Goal: Transaction & Acquisition: Purchase product/service

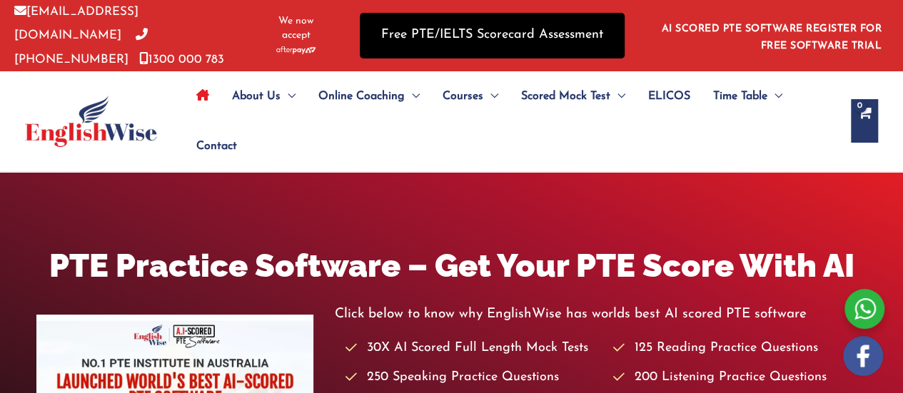
click at [415, 34] on link "Free PTE/IELTS Scorecard Assessment" at bounding box center [492, 35] width 265 height 45
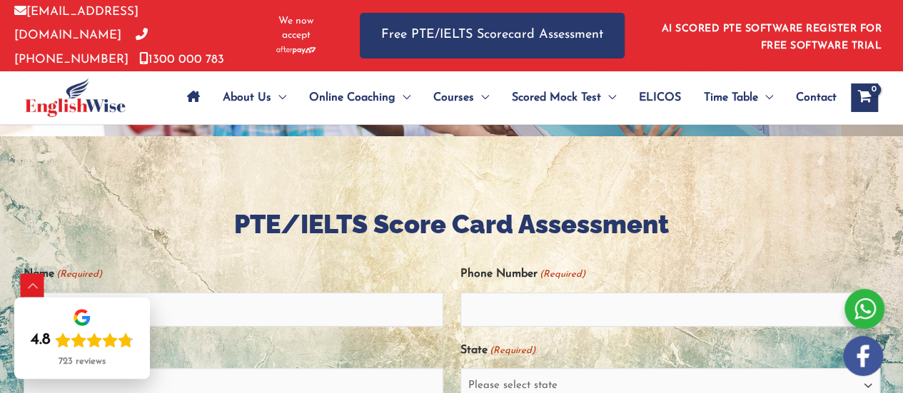
scroll to position [428, 0]
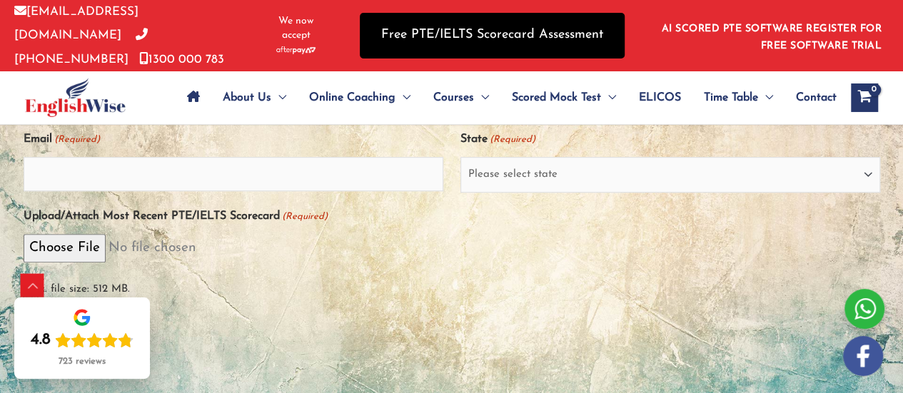
click at [412, 42] on link "Free PTE/IELTS Scorecard Assessment" at bounding box center [492, 35] width 265 height 45
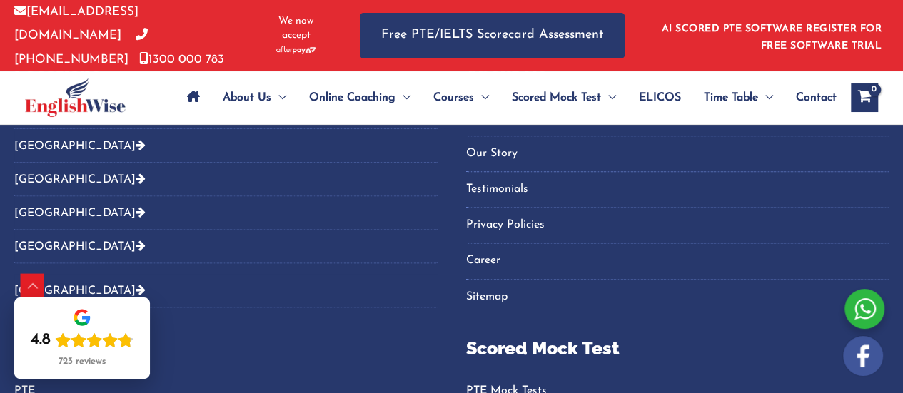
scroll to position [999, 0]
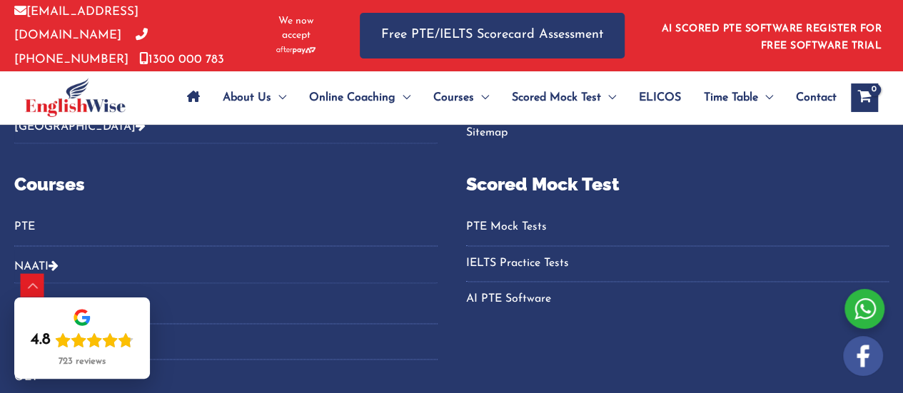
click at [74, 16] on link "[EMAIL_ADDRESS][DOMAIN_NAME]" at bounding box center [76, 24] width 124 height 36
click at [206, 171] on p "Courses" at bounding box center [225, 184] width 423 height 27
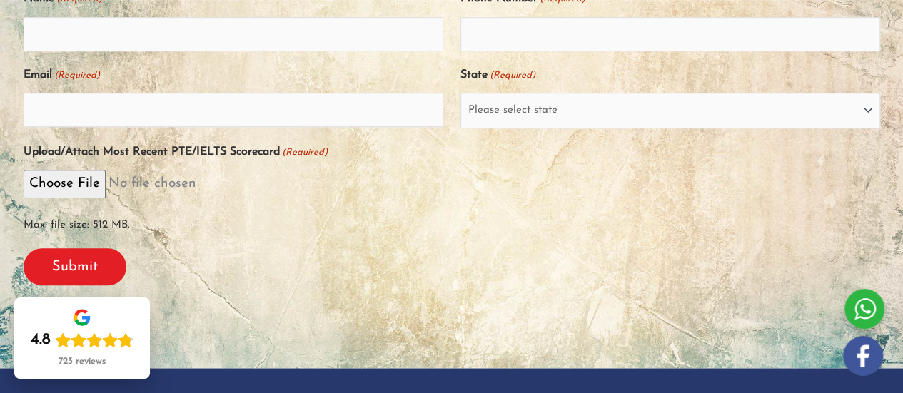
scroll to position [0, 0]
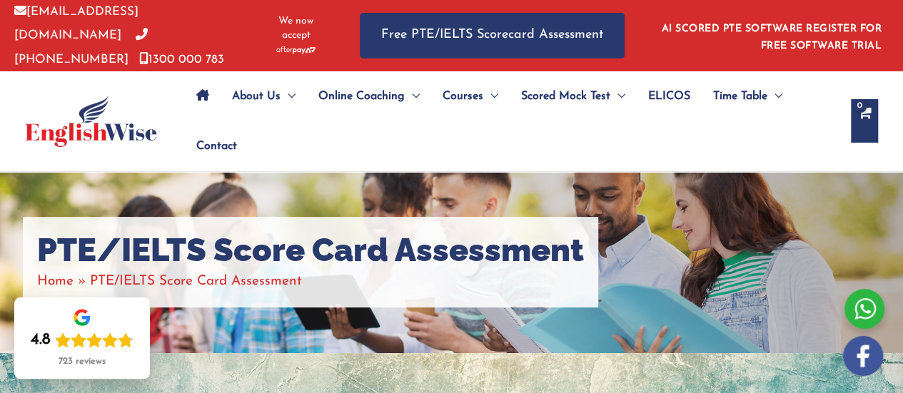
click at [869, 114] on icon "View Shopping Cart, empty" at bounding box center [864, 122] width 15 height 30
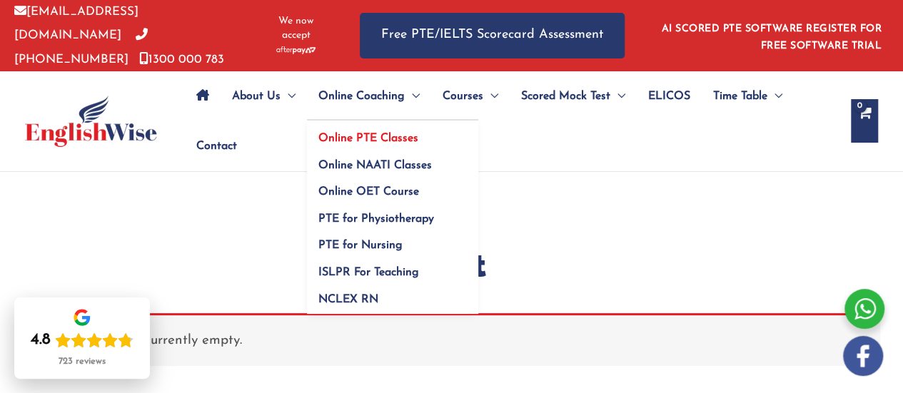
click at [363, 138] on span "Online PTE Classes" at bounding box center [368, 138] width 100 height 11
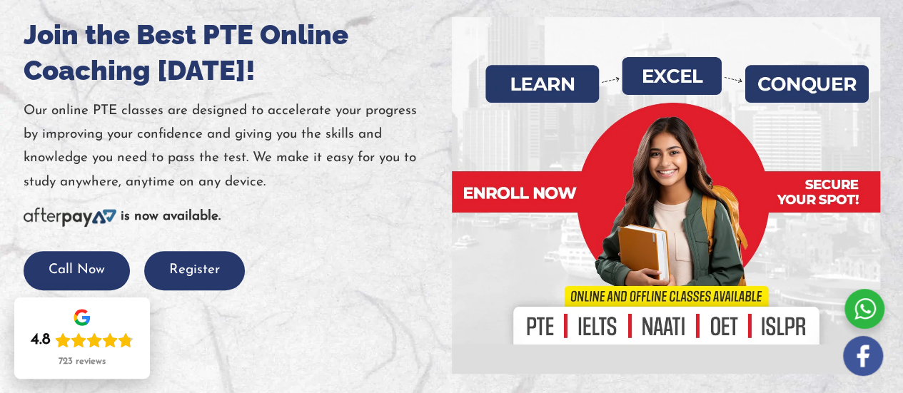
scroll to position [297, 0]
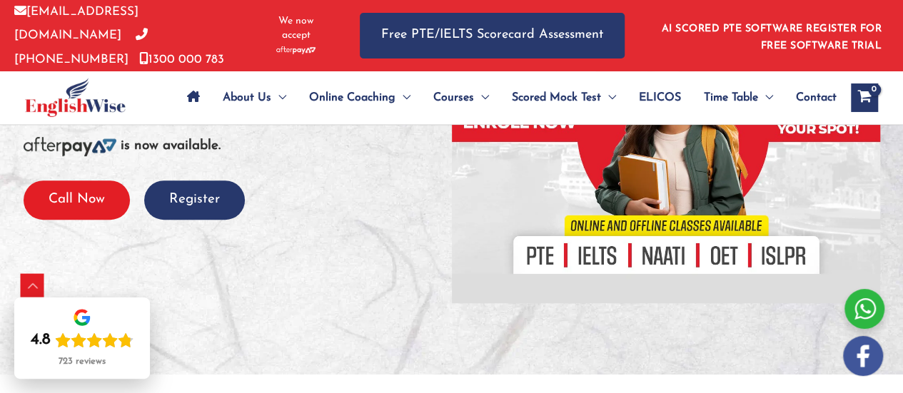
click at [83, 198] on button "Call Now" at bounding box center [77, 200] width 106 height 39
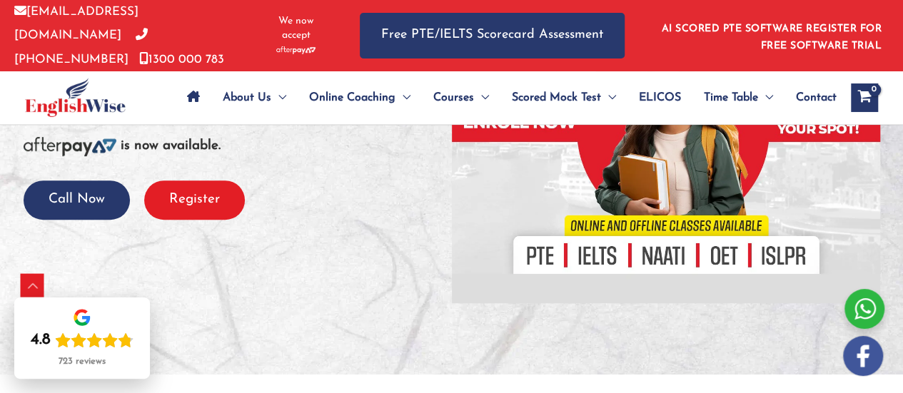
click at [166, 192] on button "Register" at bounding box center [194, 200] width 101 height 39
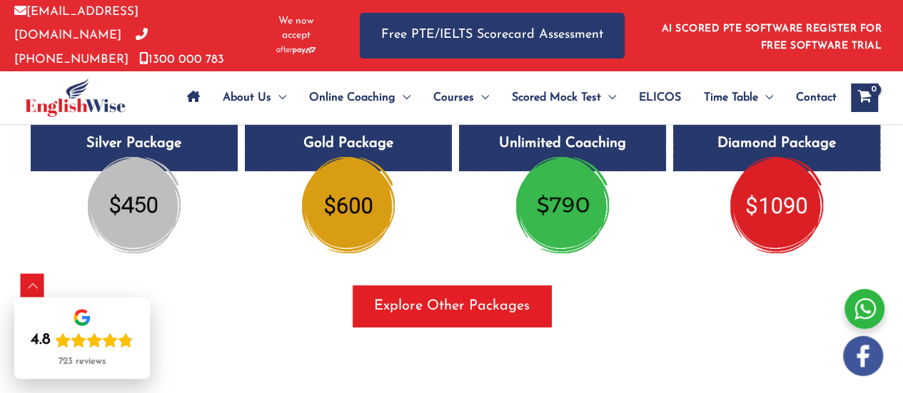
scroll to position [2760, 0]
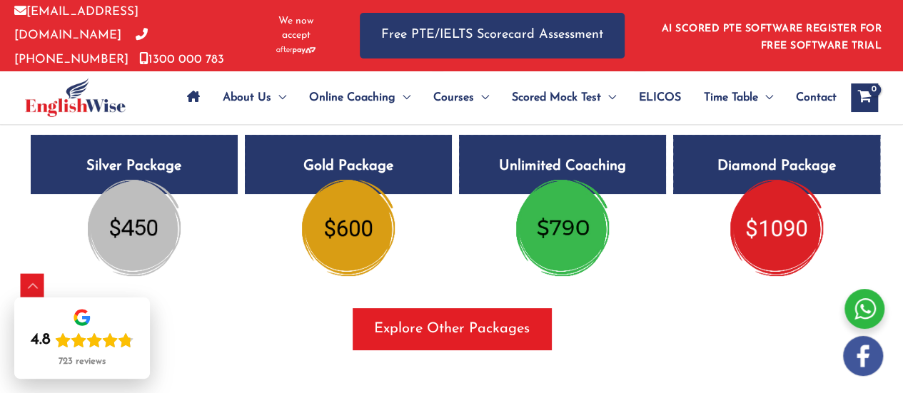
click at [134, 243] on img at bounding box center [134, 228] width 93 height 96
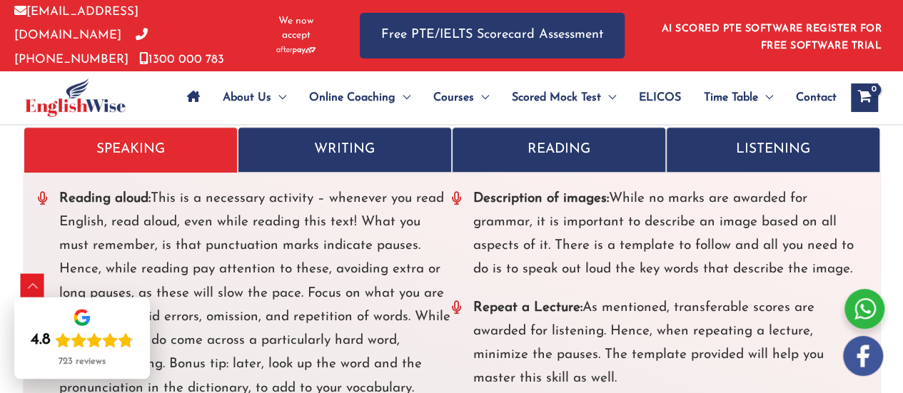
scroll to position [3474, 0]
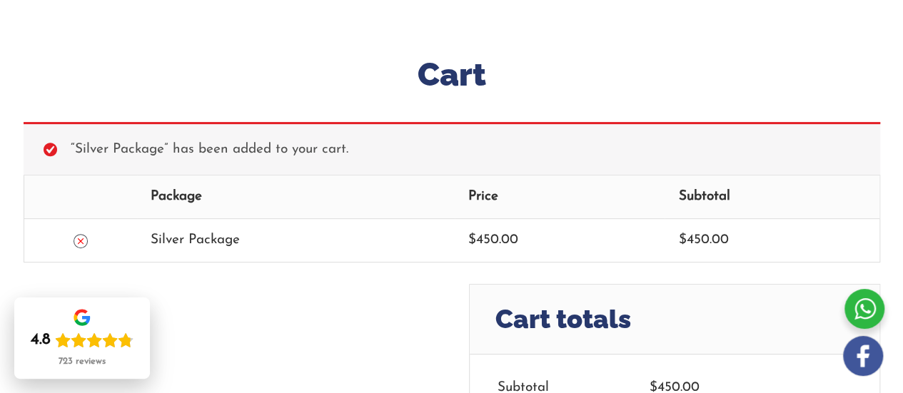
click at [82, 238] on icon "Remove this item" at bounding box center [81, 241] width 10 height 10
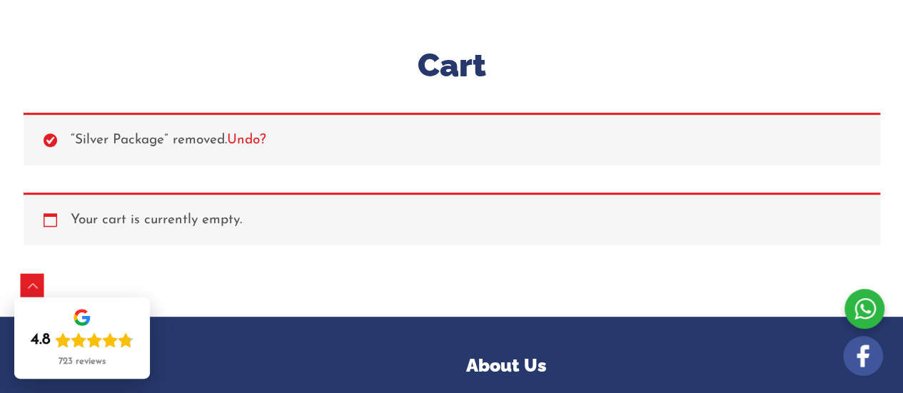
scroll to position [237, 0]
